Goal: Find specific page/section: Find specific page/section

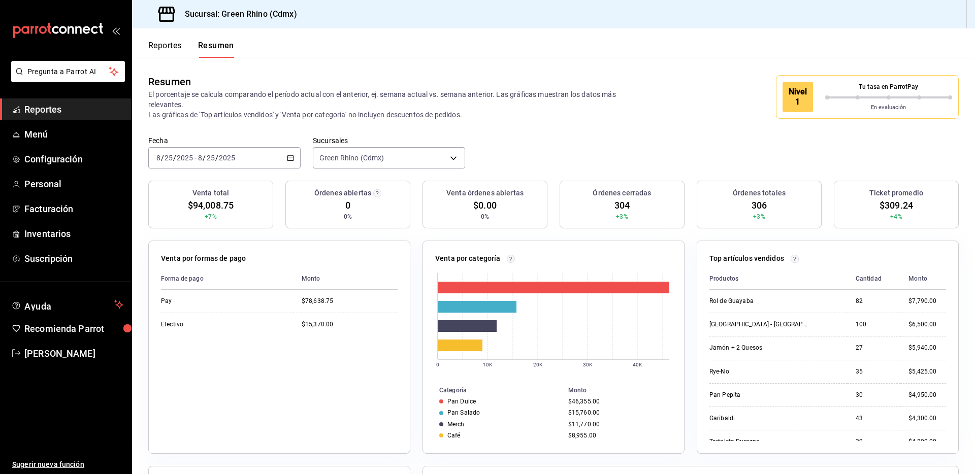
click at [176, 43] on button "Reportes" at bounding box center [165, 49] width 34 height 17
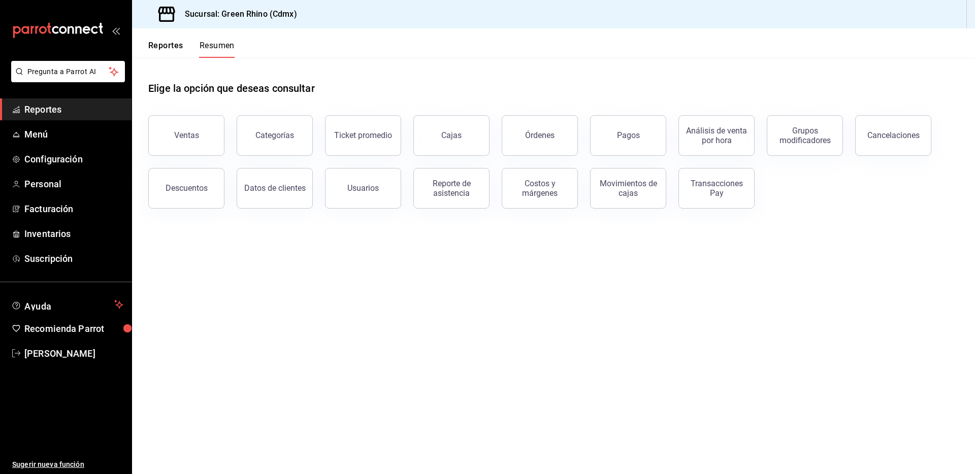
click at [173, 45] on button "Reportes" at bounding box center [165, 49] width 35 height 17
click at [634, 139] on div "Pagos" at bounding box center [628, 135] width 23 height 10
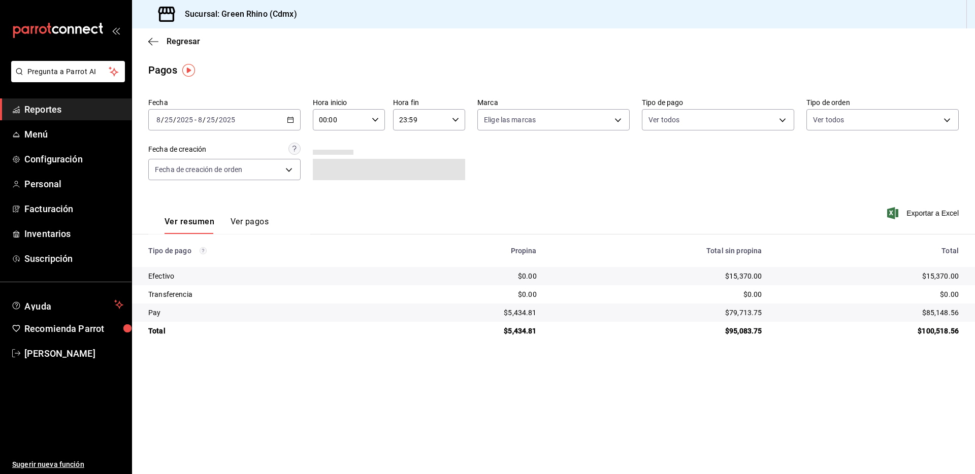
click at [179, 50] on div "Regresar" at bounding box center [553, 41] width 843 height 26
click at [188, 30] on div "Regresar" at bounding box center [553, 41] width 843 height 26
click at [186, 34] on div "Regresar" at bounding box center [553, 41] width 843 height 26
click at [186, 36] on div "Regresar" at bounding box center [553, 41] width 843 height 26
click at [185, 37] on span "Regresar" at bounding box center [184, 42] width 34 height 10
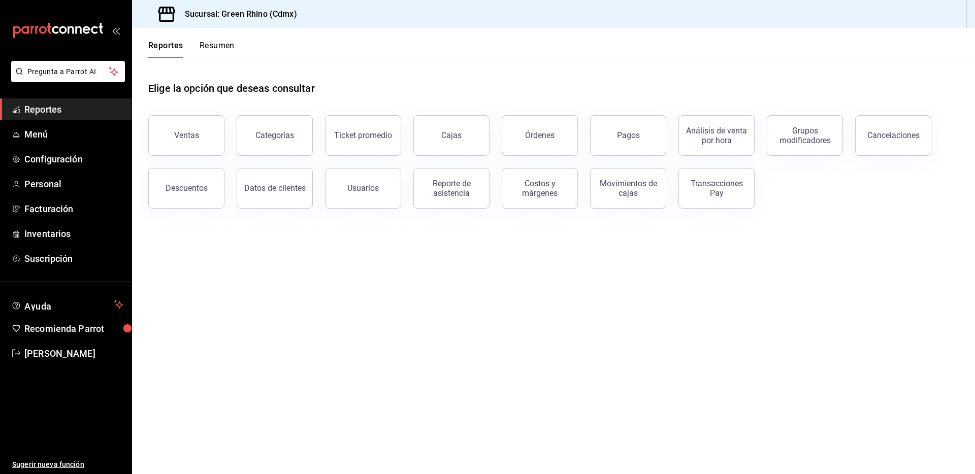
click at [223, 52] on button "Resumen" at bounding box center [217, 49] width 35 height 17
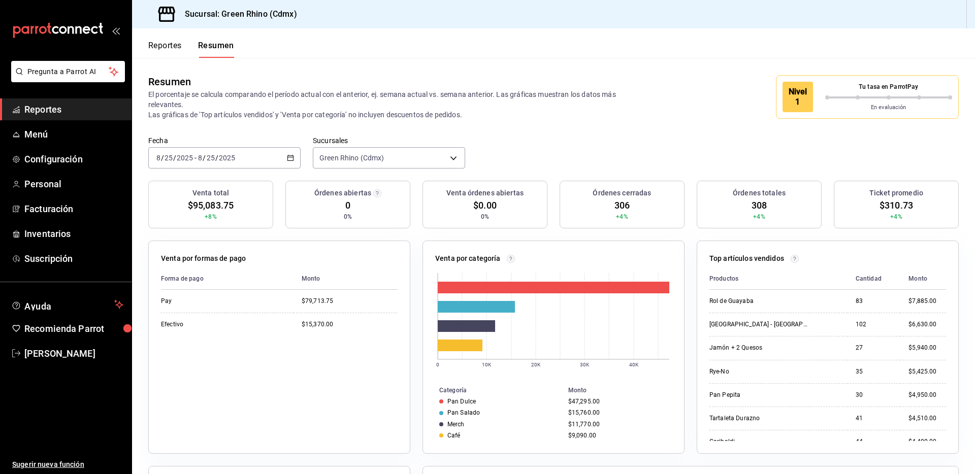
click at [843, 83] on p "Tu tasa en ParrotPay" at bounding box center [888, 86] width 127 height 9
